Goal: Task Accomplishment & Management: Use online tool/utility

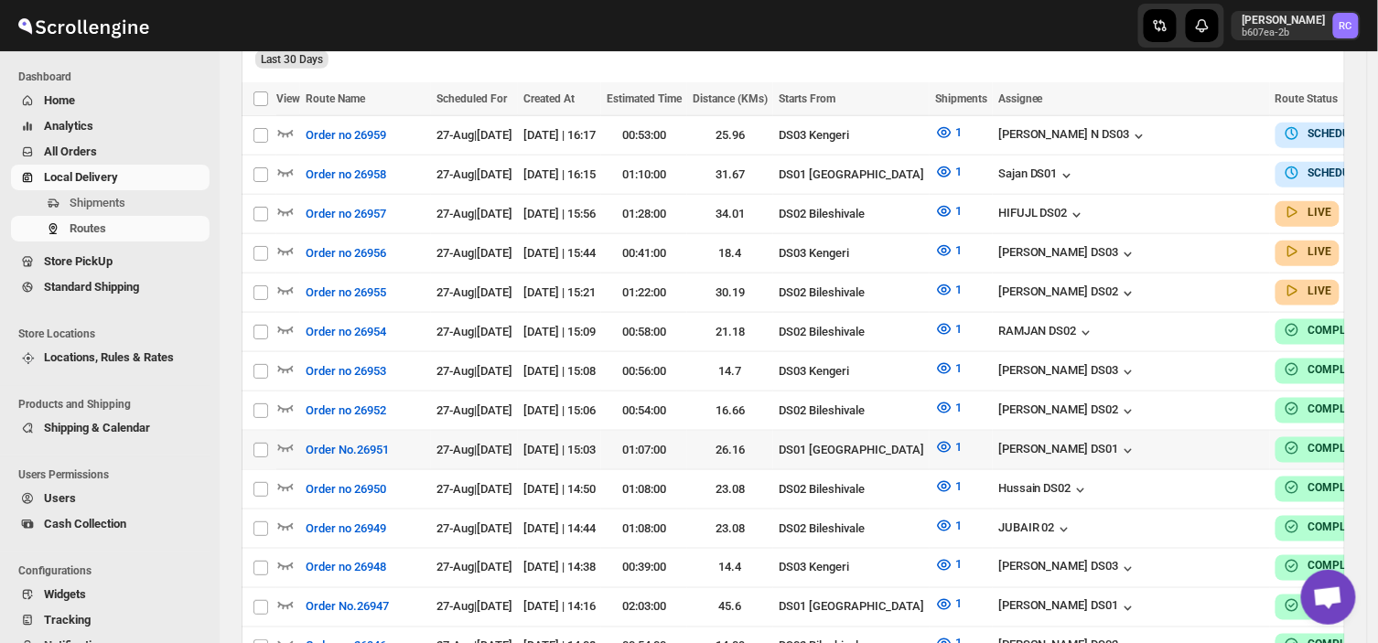
scroll to position [490, 0]
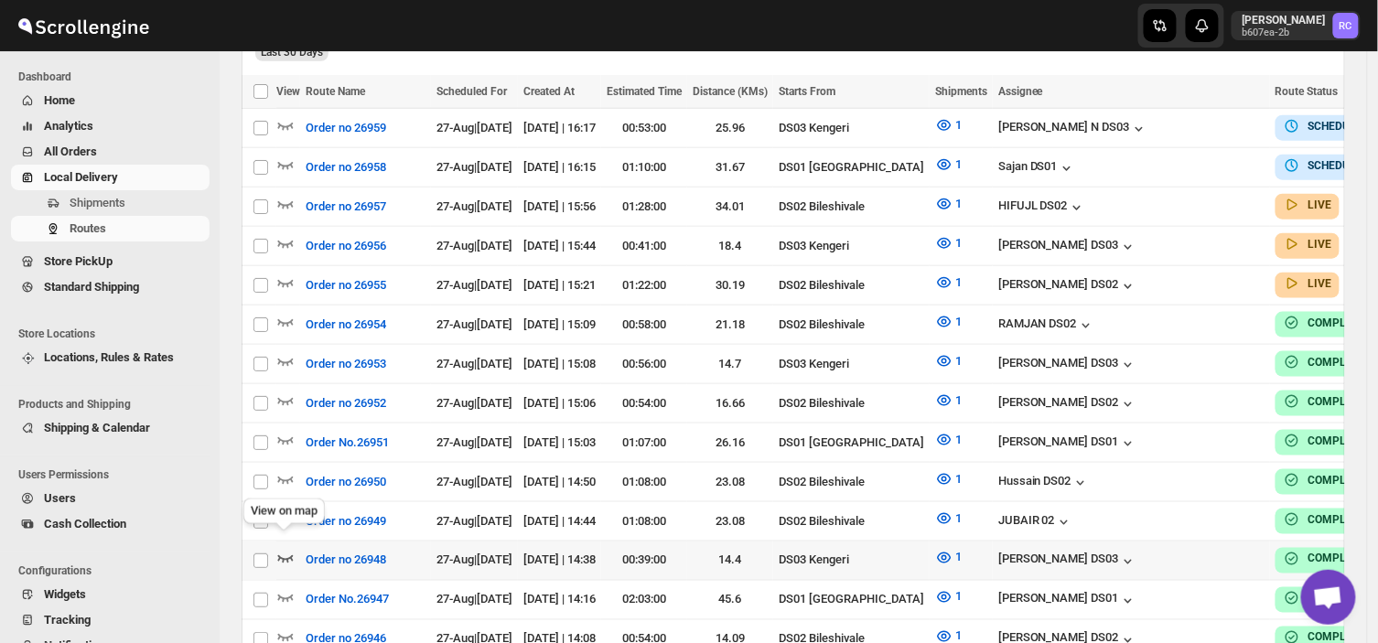
click at [279, 549] on icon "button" at bounding box center [285, 558] width 18 height 18
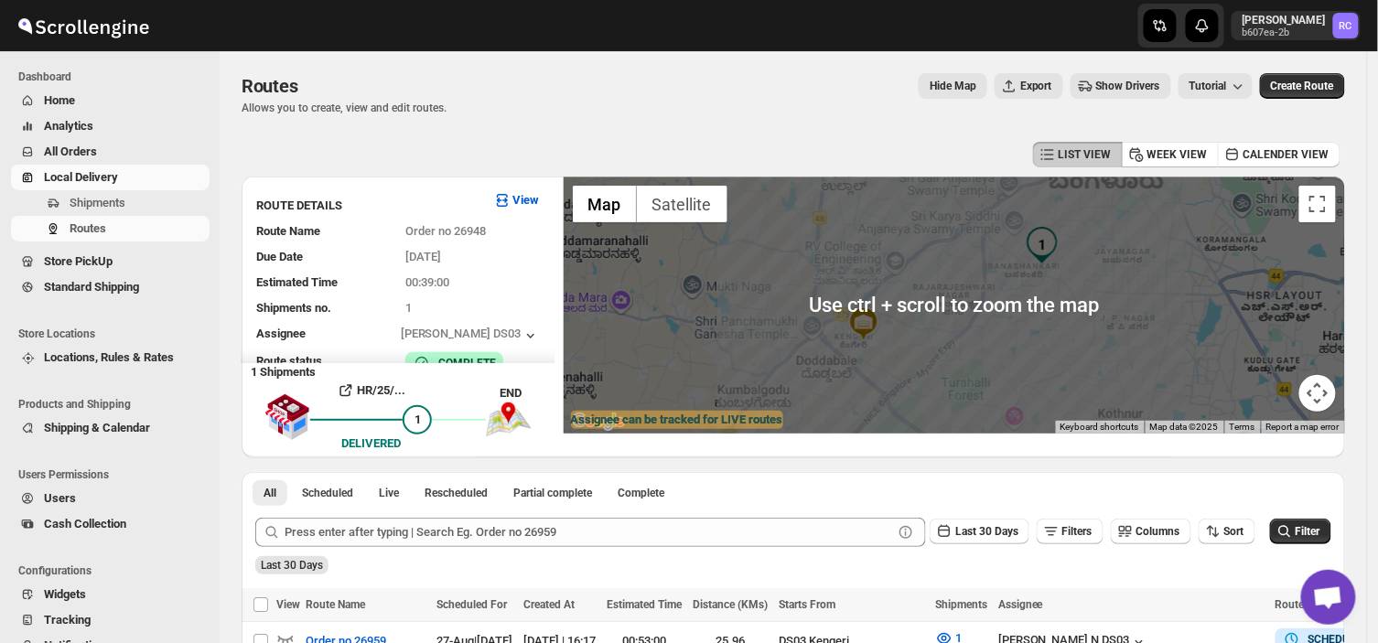
click at [938, 340] on div at bounding box center [955, 305] width 782 height 257
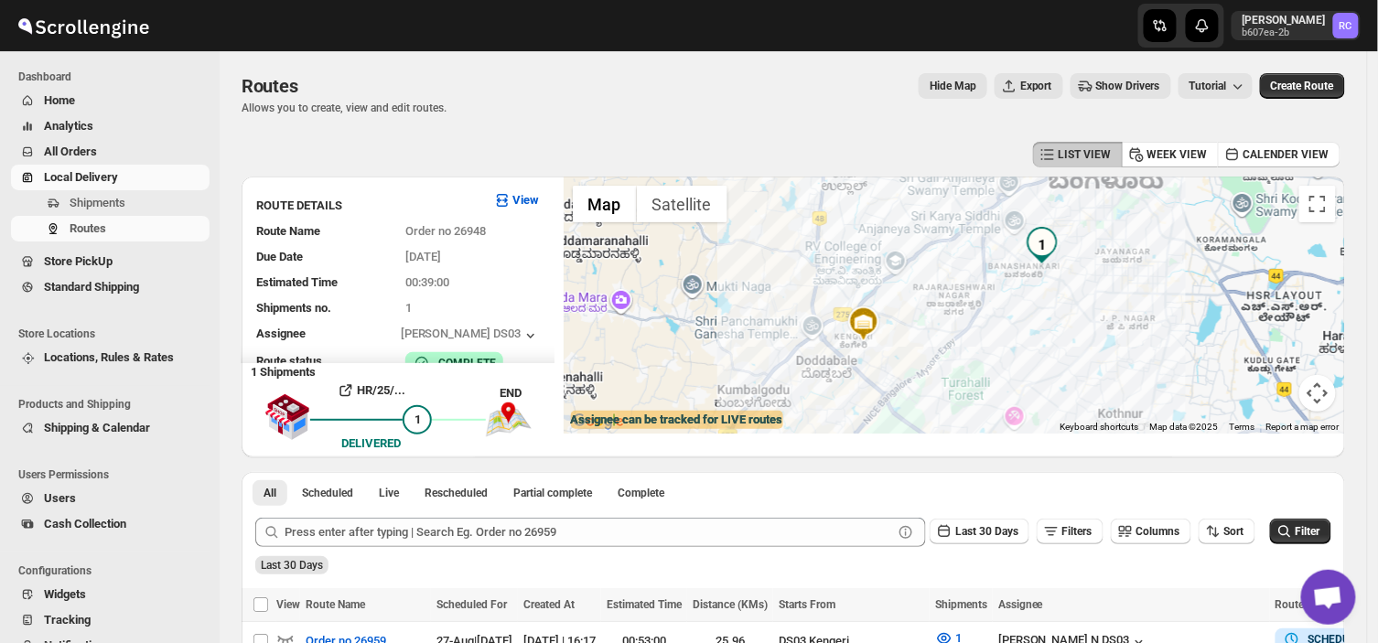
click at [971, 370] on div at bounding box center [955, 305] width 782 height 257
click at [871, 324] on img at bounding box center [864, 324] width 37 height 37
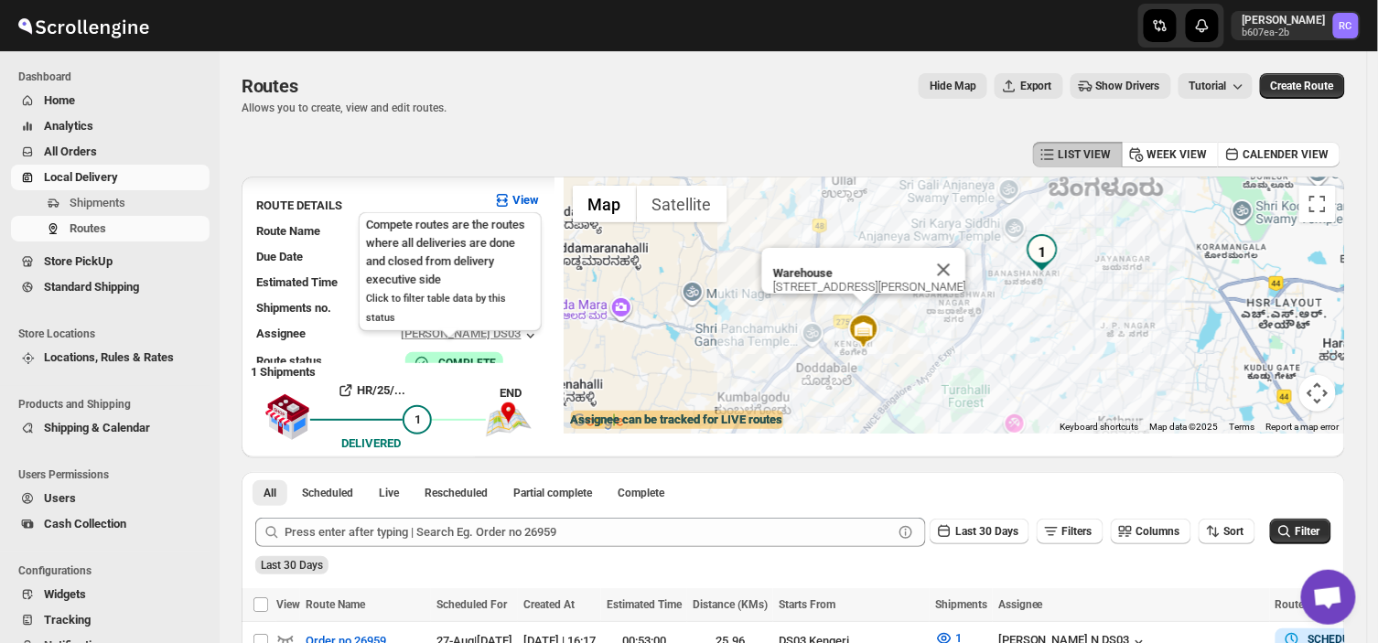
scroll to position [26, 0]
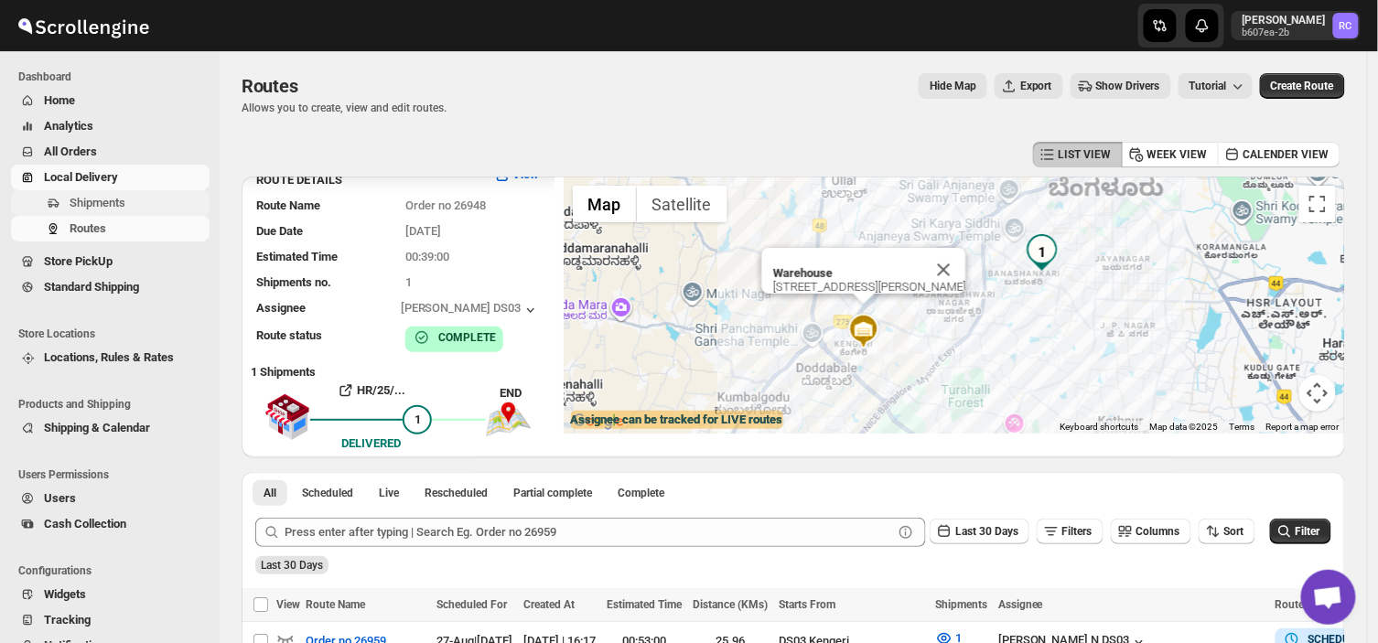
click at [120, 205] on span "Shipments" at bounding box center [98, 203] width 56 height 14
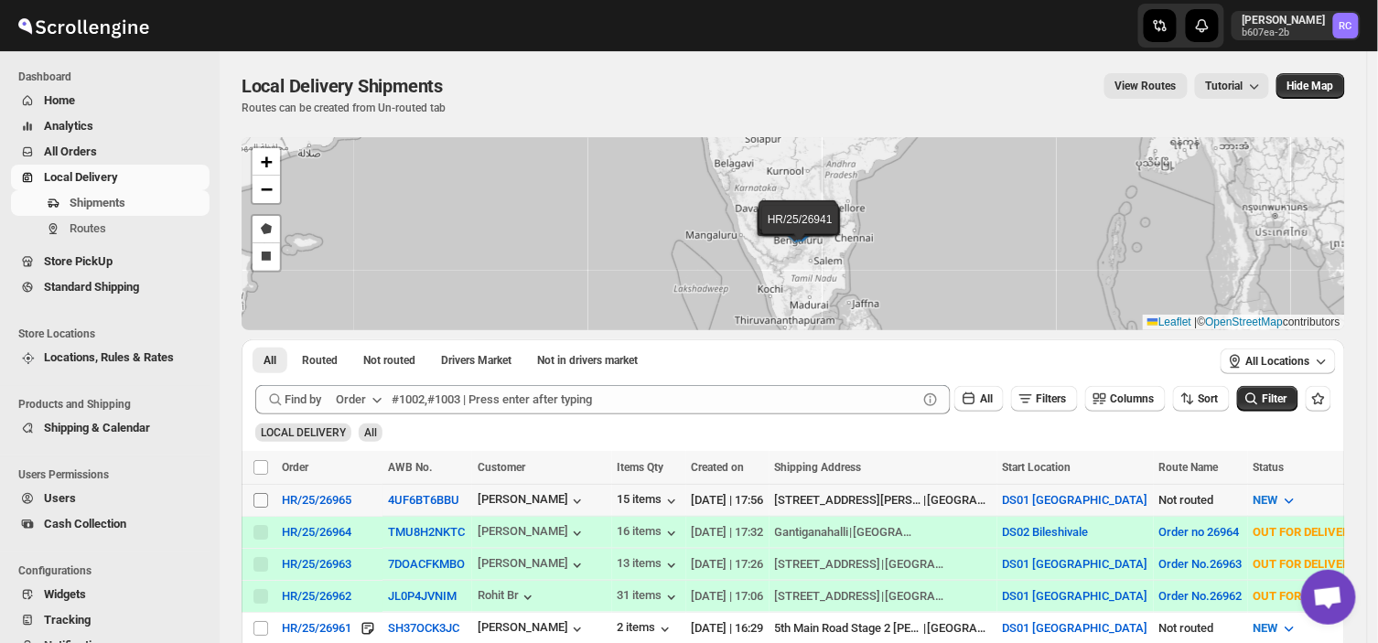
click at [253, 502] on span at bounding box center [261, 500] width 16 height 16
click at [254, 502] on input "Select shipment" at bounding box center [261, 500] width 15 height 15
click at [258, 498] on input "Select shipment" at bounding box center [261, 500] width 15 height 15
checkbox input "true"
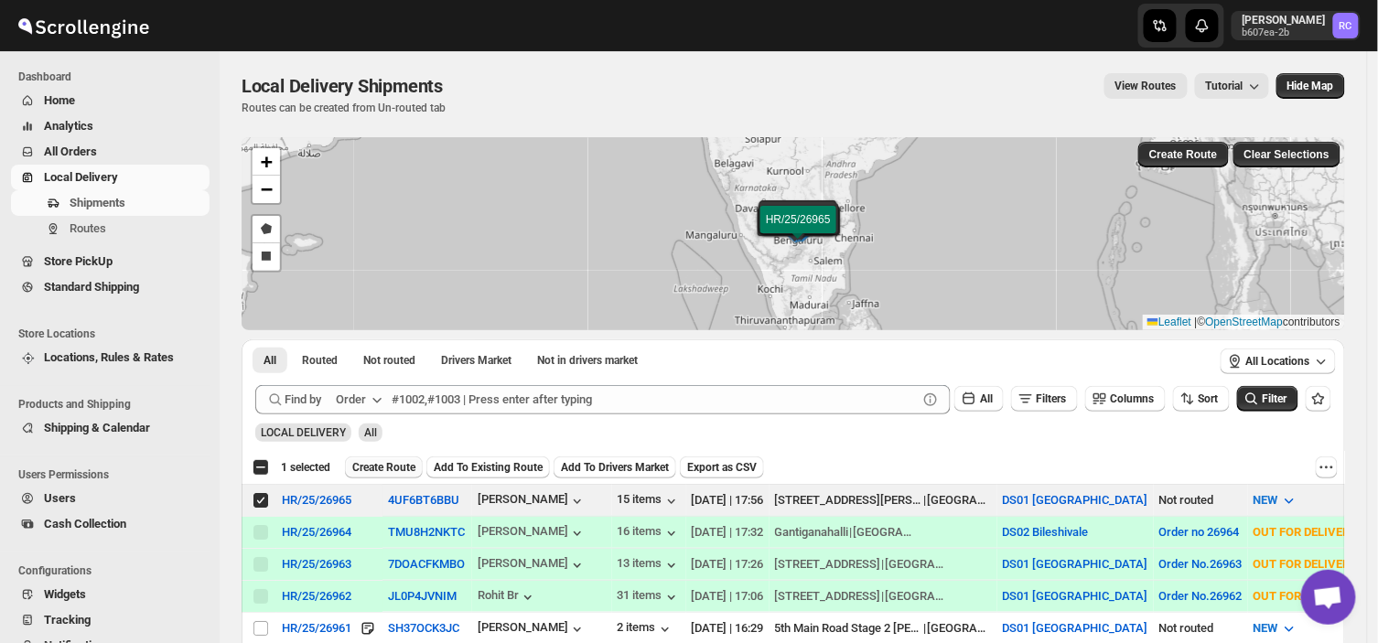
click at [388, 461] on span "Create Route" at bounding box center [383, 467] width 63 height 15
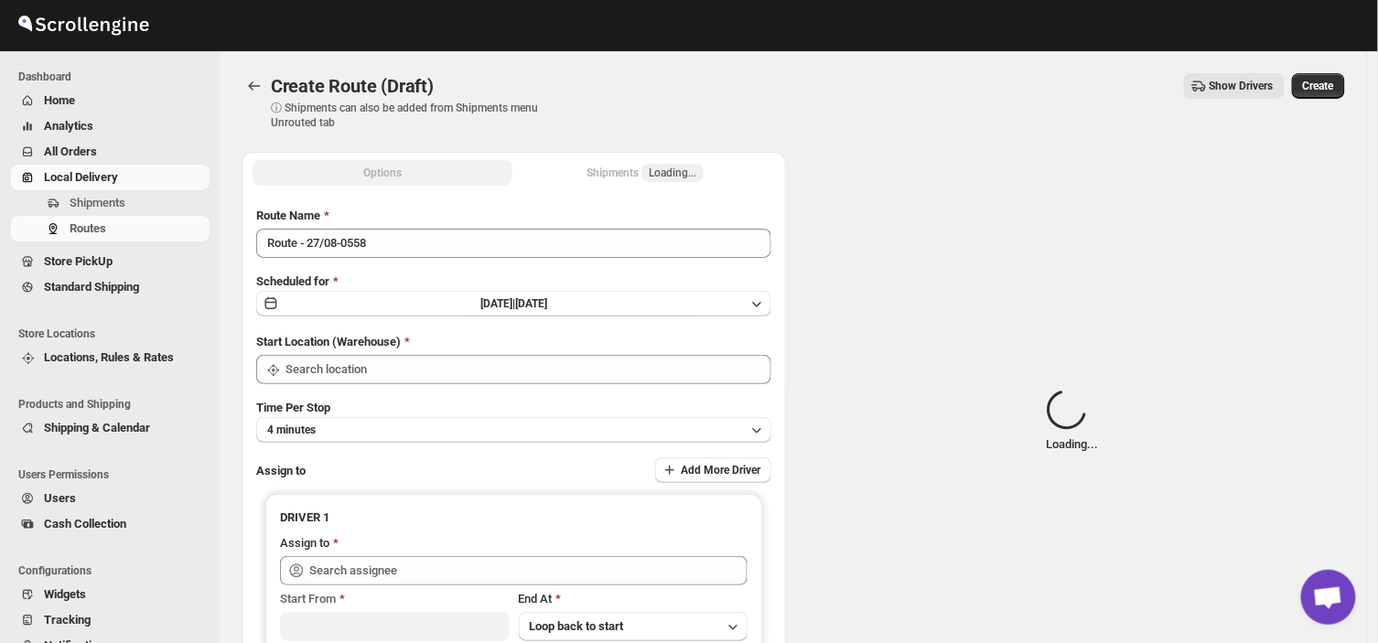
type input "DS01 [GEOGRAPHIC_DATA]"
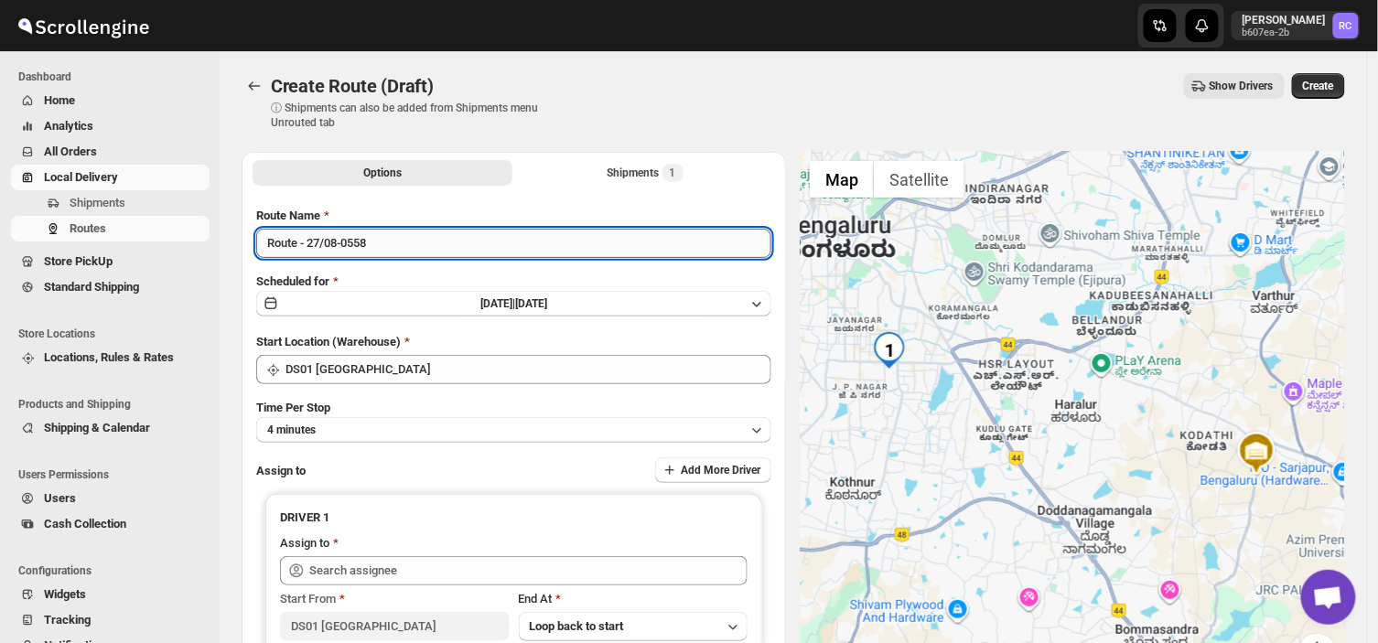
click at [377, 232] on input "Route - 27/08-0558" at bounding box center [513, 243] width 515 height 29
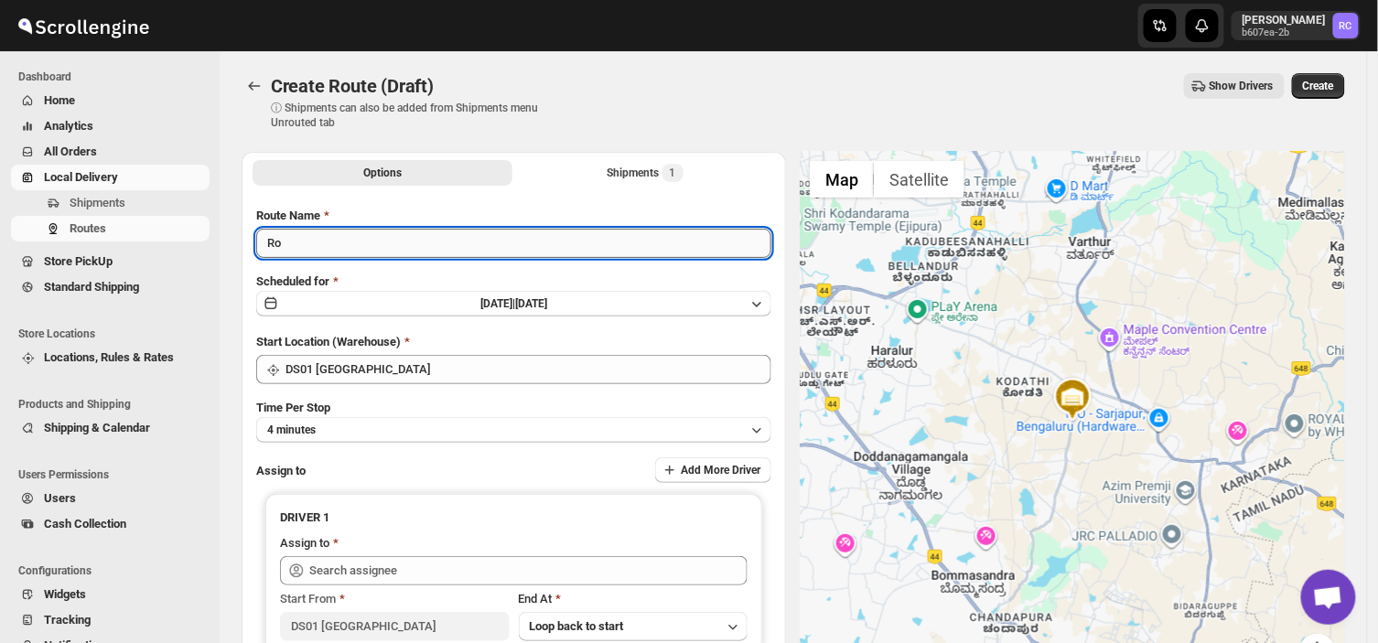
type input "R"
type input "Order no 26965"
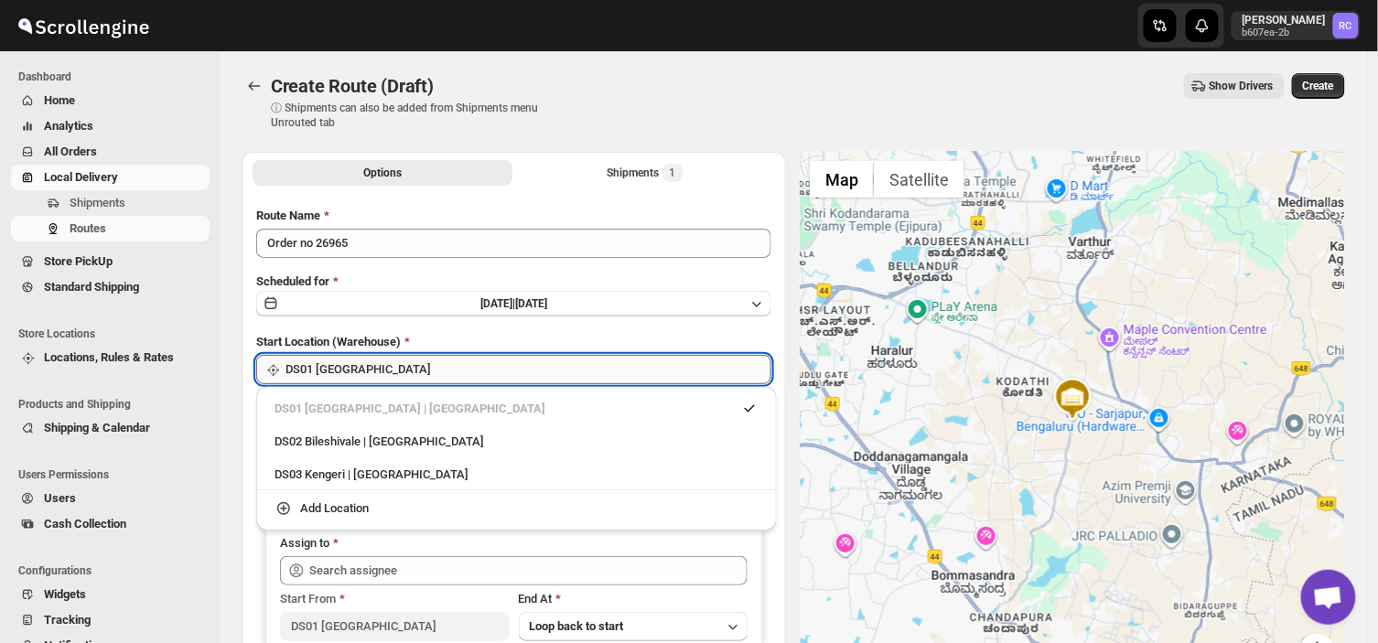
click at [397, 373] on input "DS01 [GEOGRAPHIC_DATA]" at bounding box center [529, 369] width 486 height 29
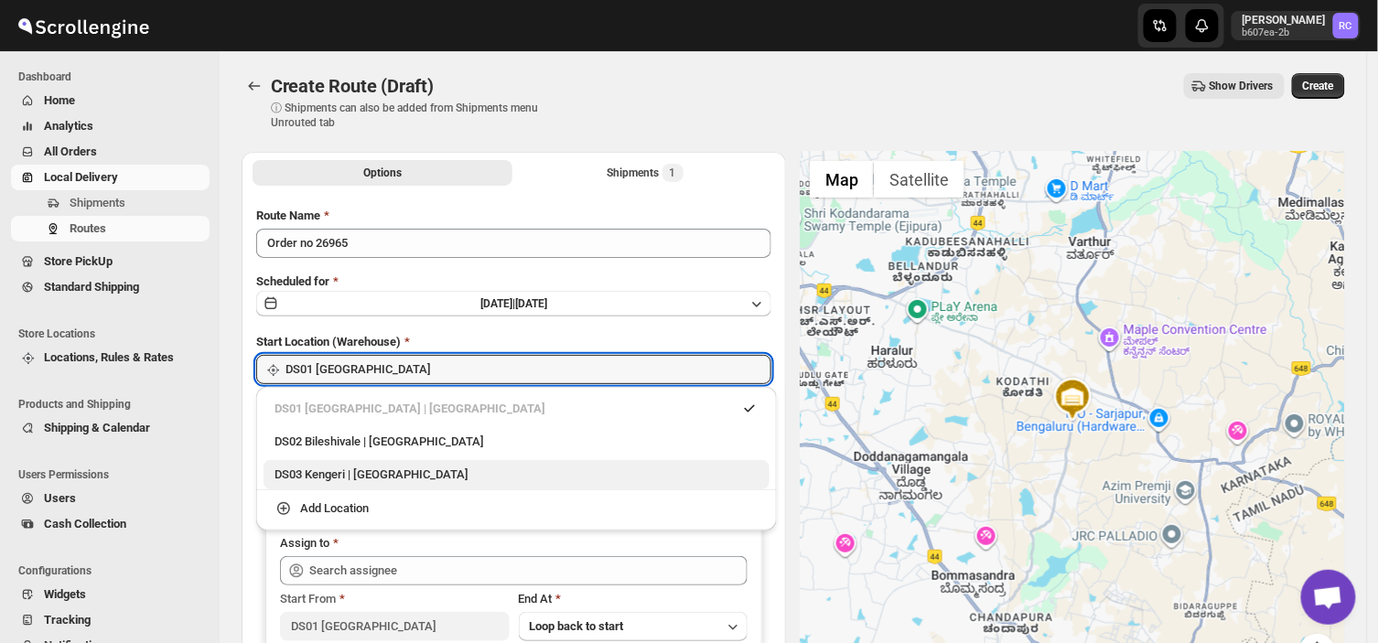
click at [318, 478] on div "DS03 Kengeri | [GEOGRAPHIC_DATA]" at bounding box center [517, 475] width 484 height 18
type input "DS03 Kengeri"
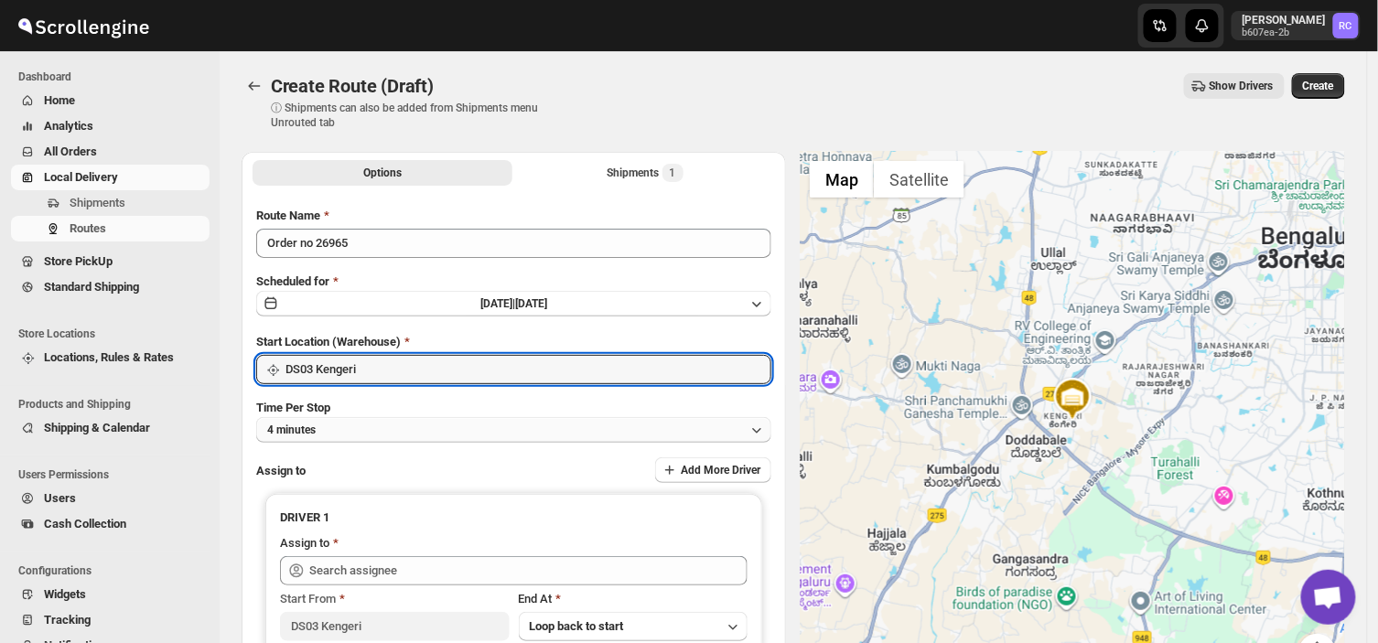
click at [334, 426] on button "4 minutes" at bounding box center [513, 430] width 515 height 26
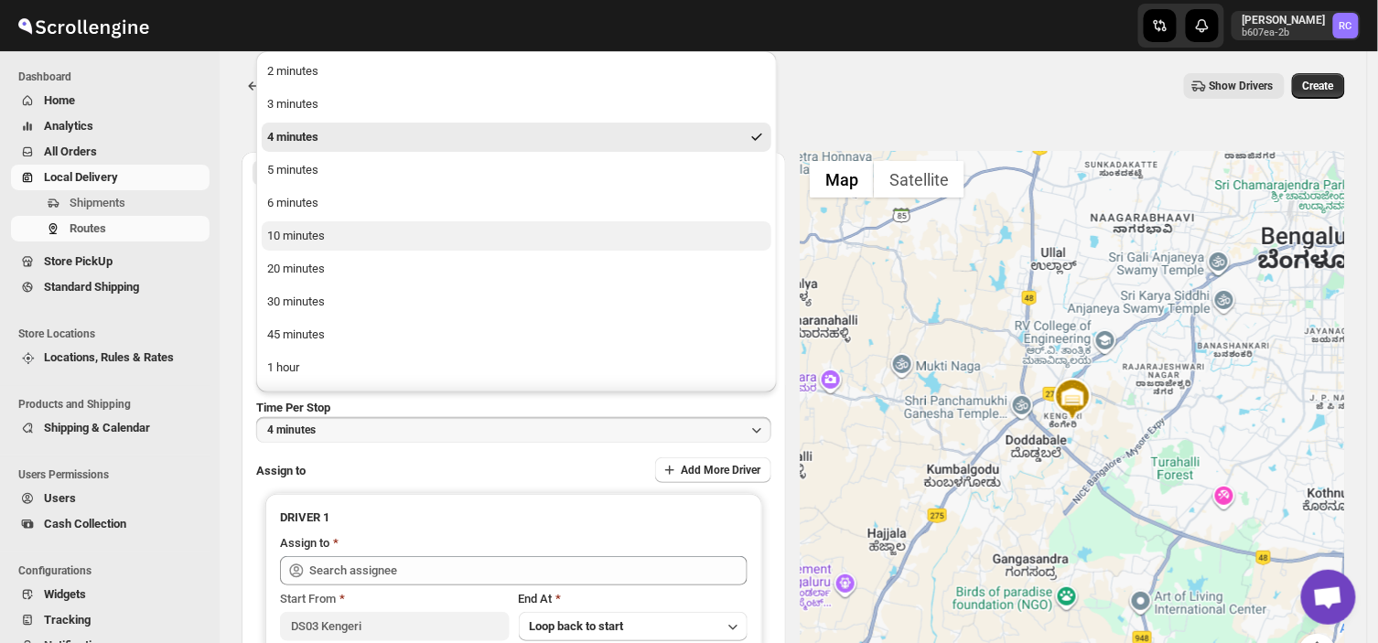
click at [304, 233] on div "10 minutes" at bounding box center [296, 236] width 58 height 18
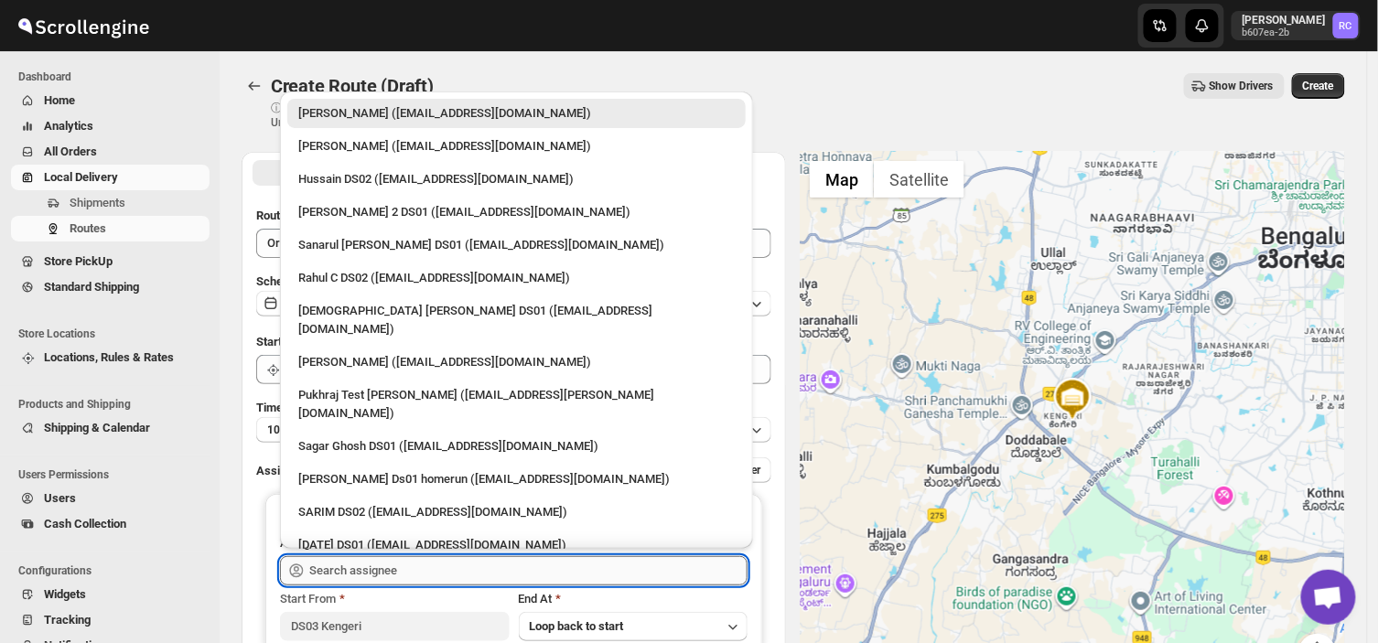
click at [421, 574] on input "text" at bounding box center [528, 570] width 438 height 29
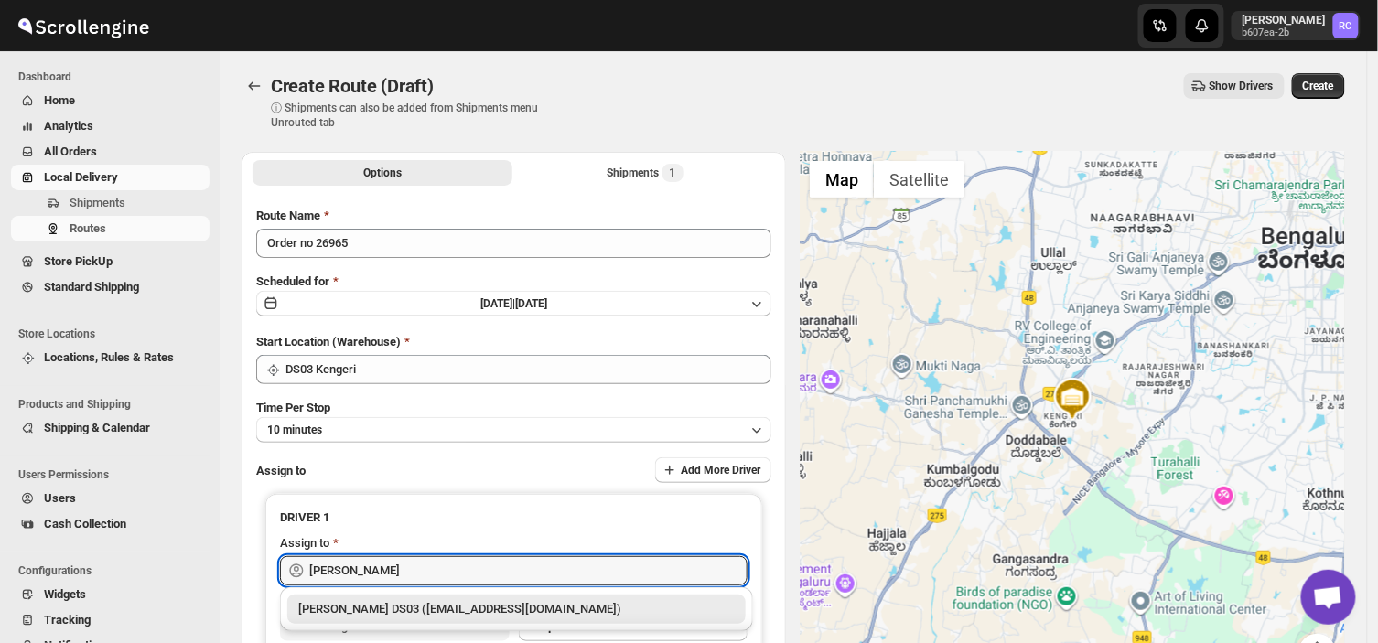
click at [444, 607] on div "[PERSON_NAME] DS03 ([EMAIL_ADDRESS][DOMAIN_NAME])" at bounding box center [516, 609] width 437 height 18
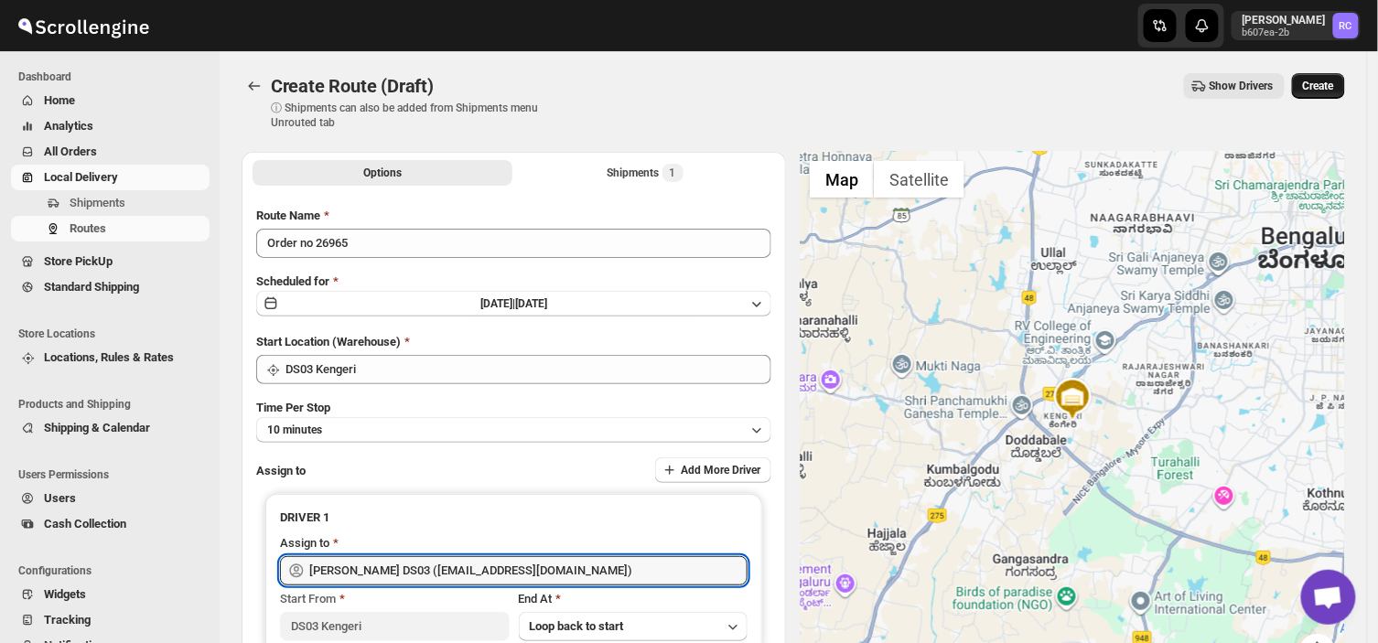
type input "[PERSON_NAME] DS03 ([EMAIL_ADDRESS][DOMAIN_NAME])"
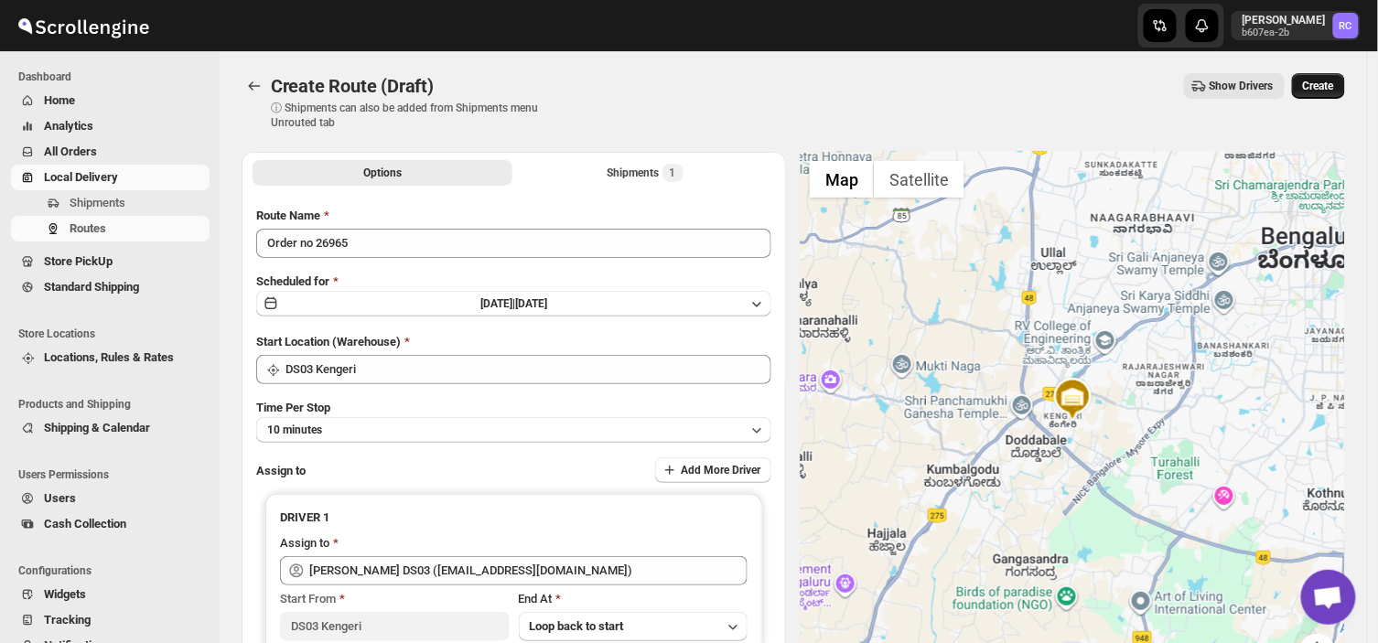
click at [1325, 81] on span "Create" at bounding box center [1318, 86] width 31 height 15
